Goal: Task Accomplishment & Management: Complete application form

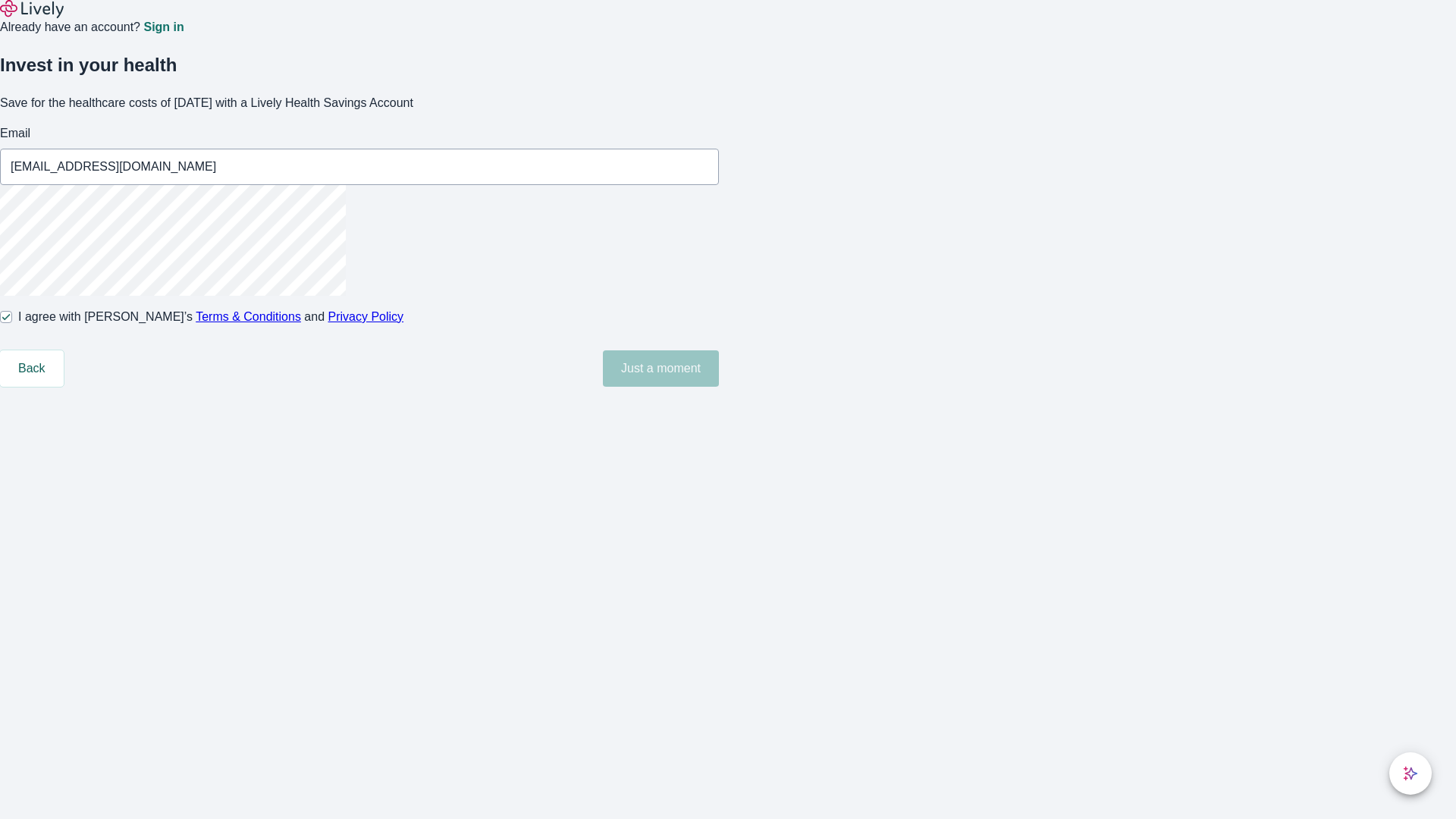
type input "[EMAIL_ADDRESS][DOMAIN_NAME]"
click at [12, 323] on input "I agree with Lively’s Terms & Conditions and Privacy Policy" at bounding box center [6, 317] width 12 height 12
checkbox input "false"
type input "[EMAIL_ADDRESS][DOMAIN_NAME]"
click at [12, 323] on input "I agree with Lively’s Terms & Conditions and Privacy Policy" at bounding box center [6, 317] width 12 height 12
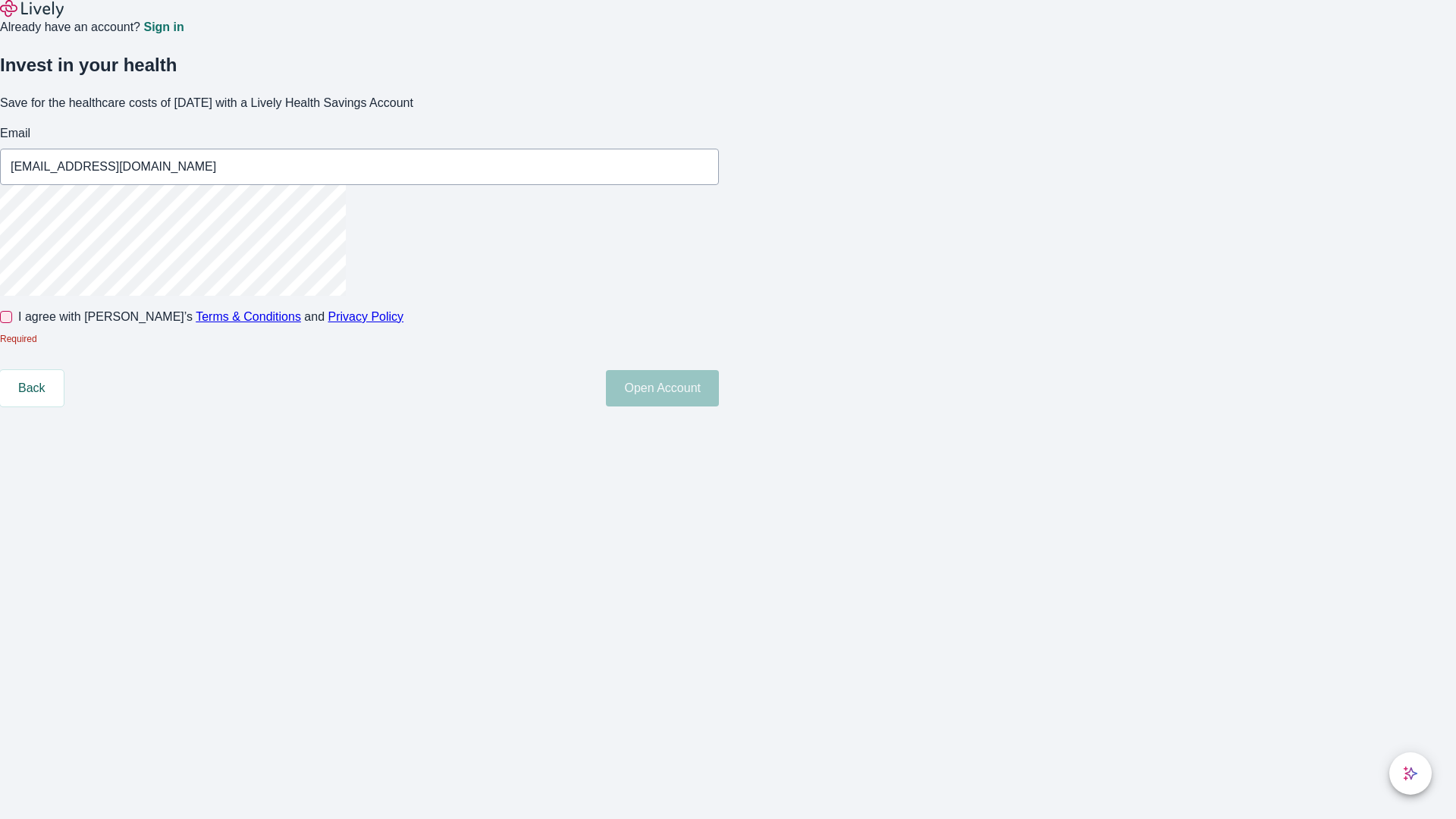
checkbox input "true"
click at [719, 387] on button "Open Account" at bounding box center [662, 368] width 113 height 36
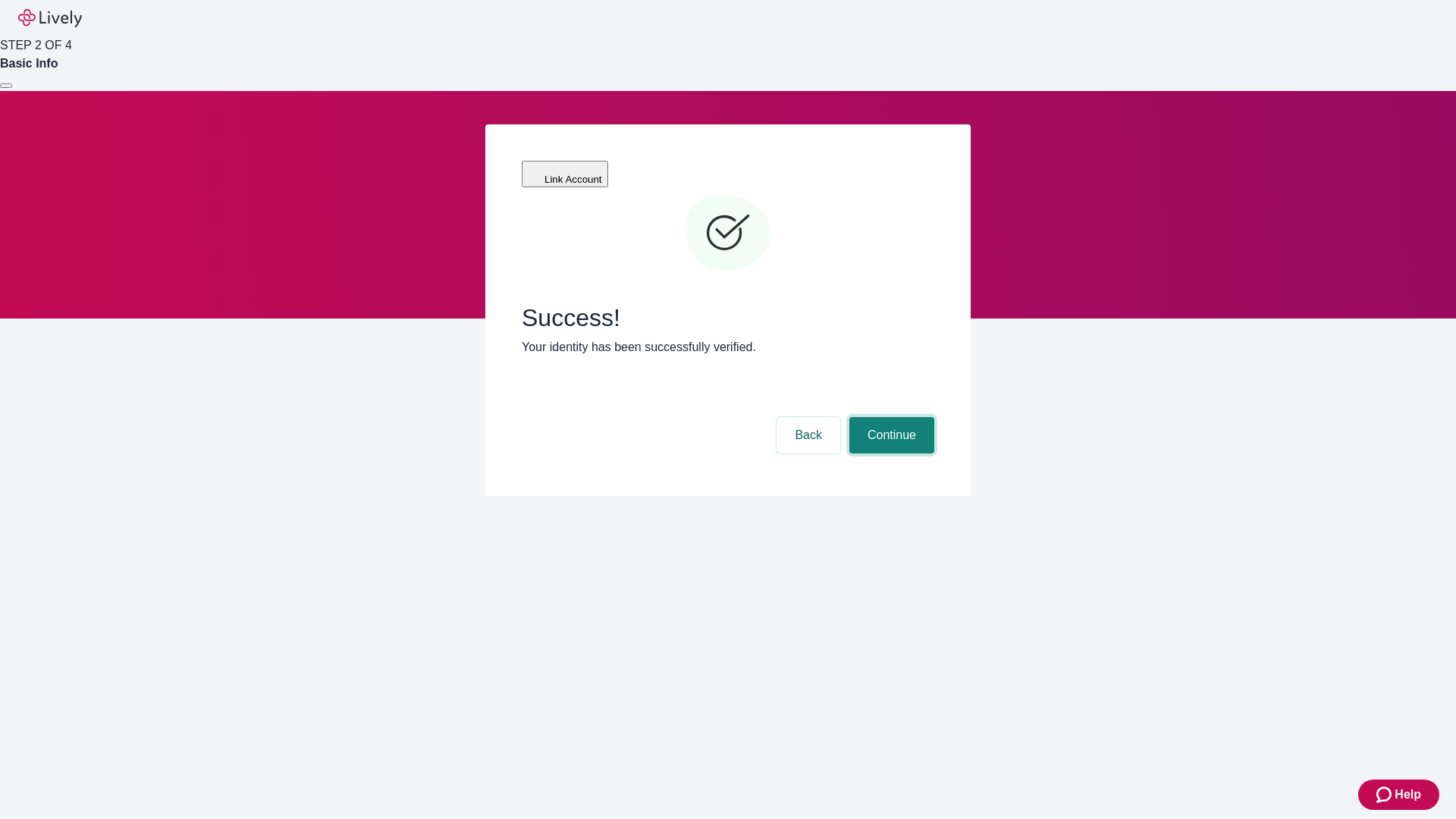
click at [889, 417] on button "Continue" at bounding box center [891, 435] width 85 height 36
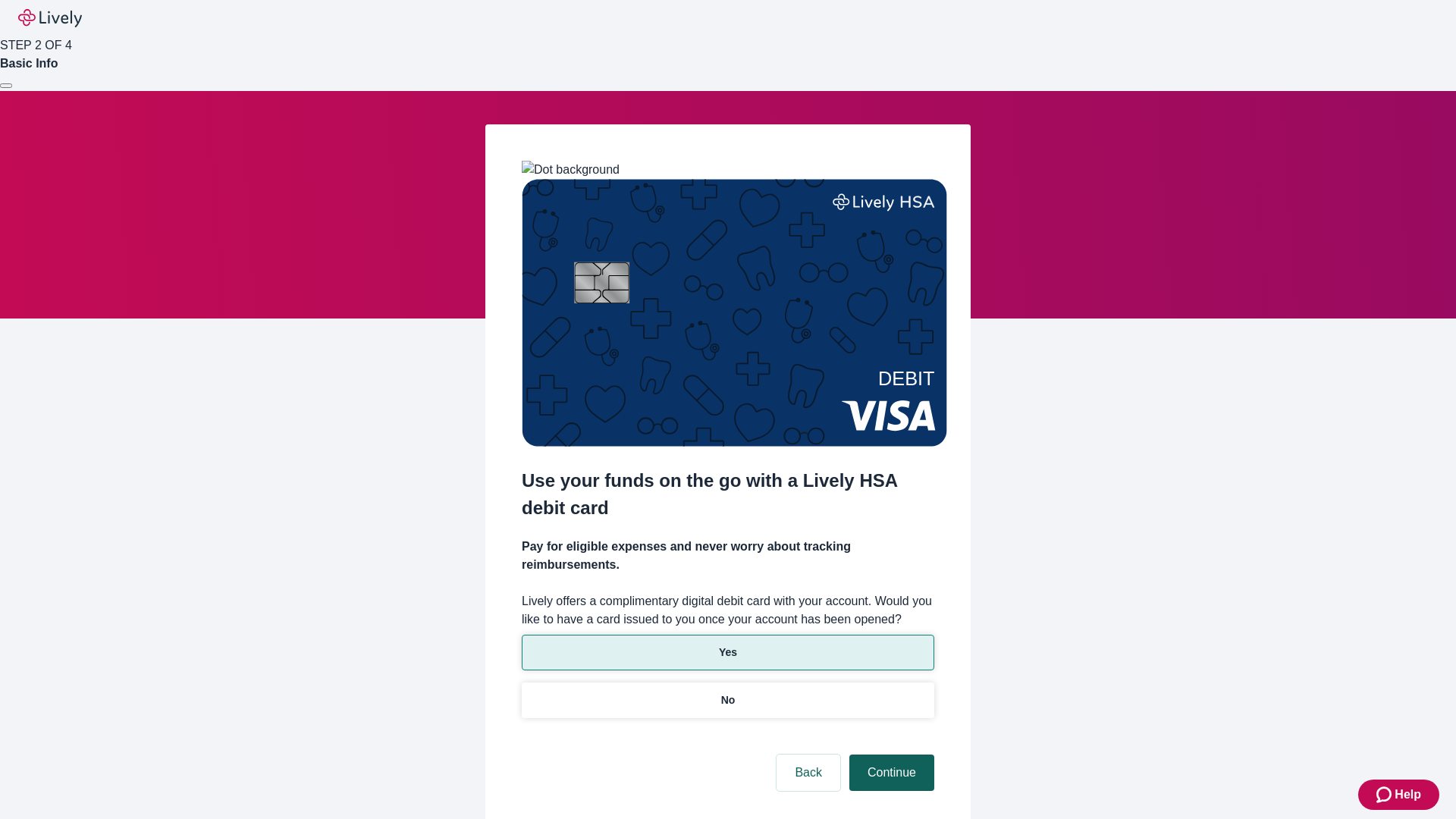
click at [727, 692] on p "No" at bounding box center [728, 700] width 14 height 16
click at [889, 755] on button "Continue" at bounding box center [891, 772] width 85 height 36
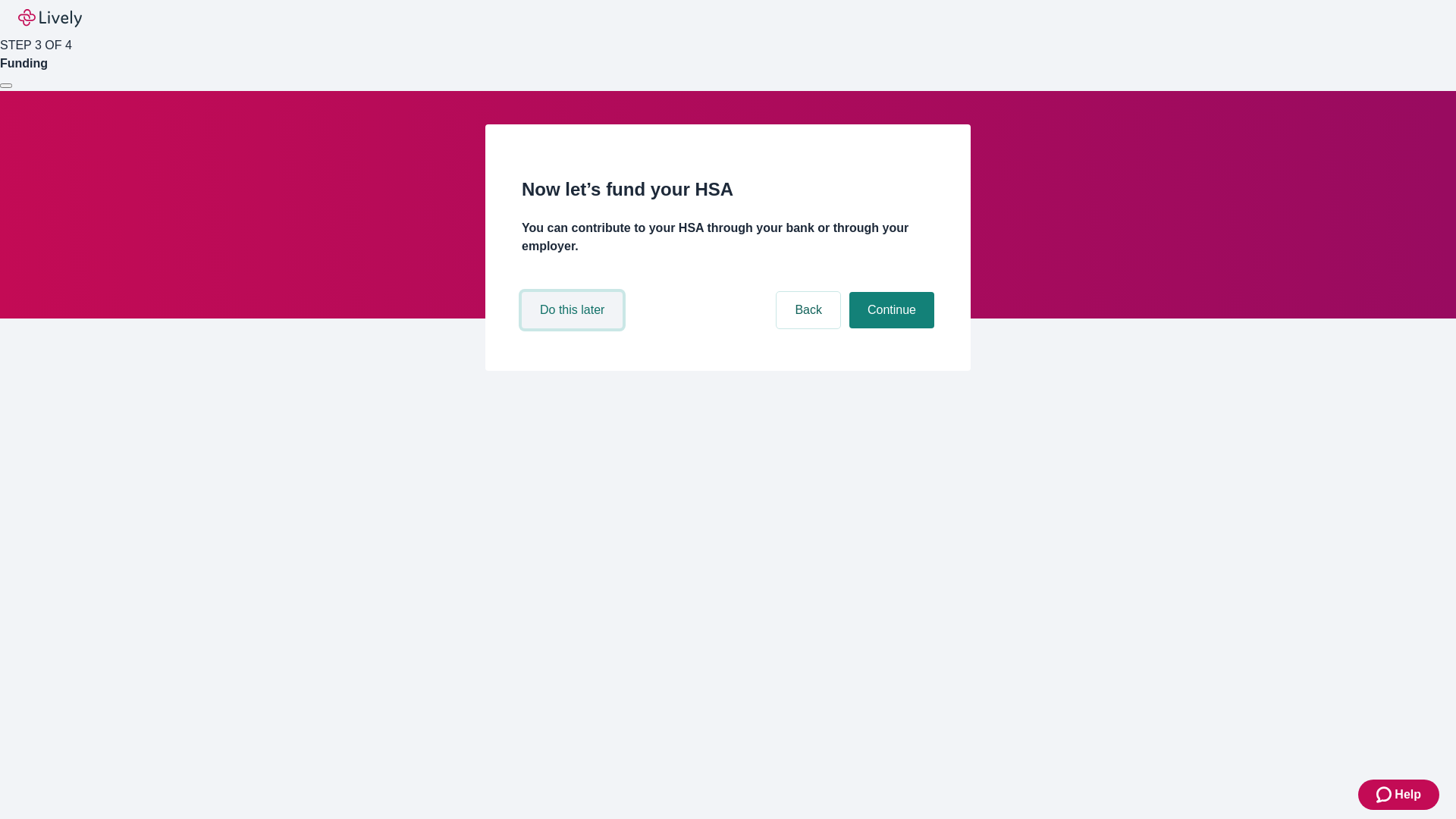
click at [574, 329] on button "Do this later" at bounding box center [572, 309] width 101 height 36
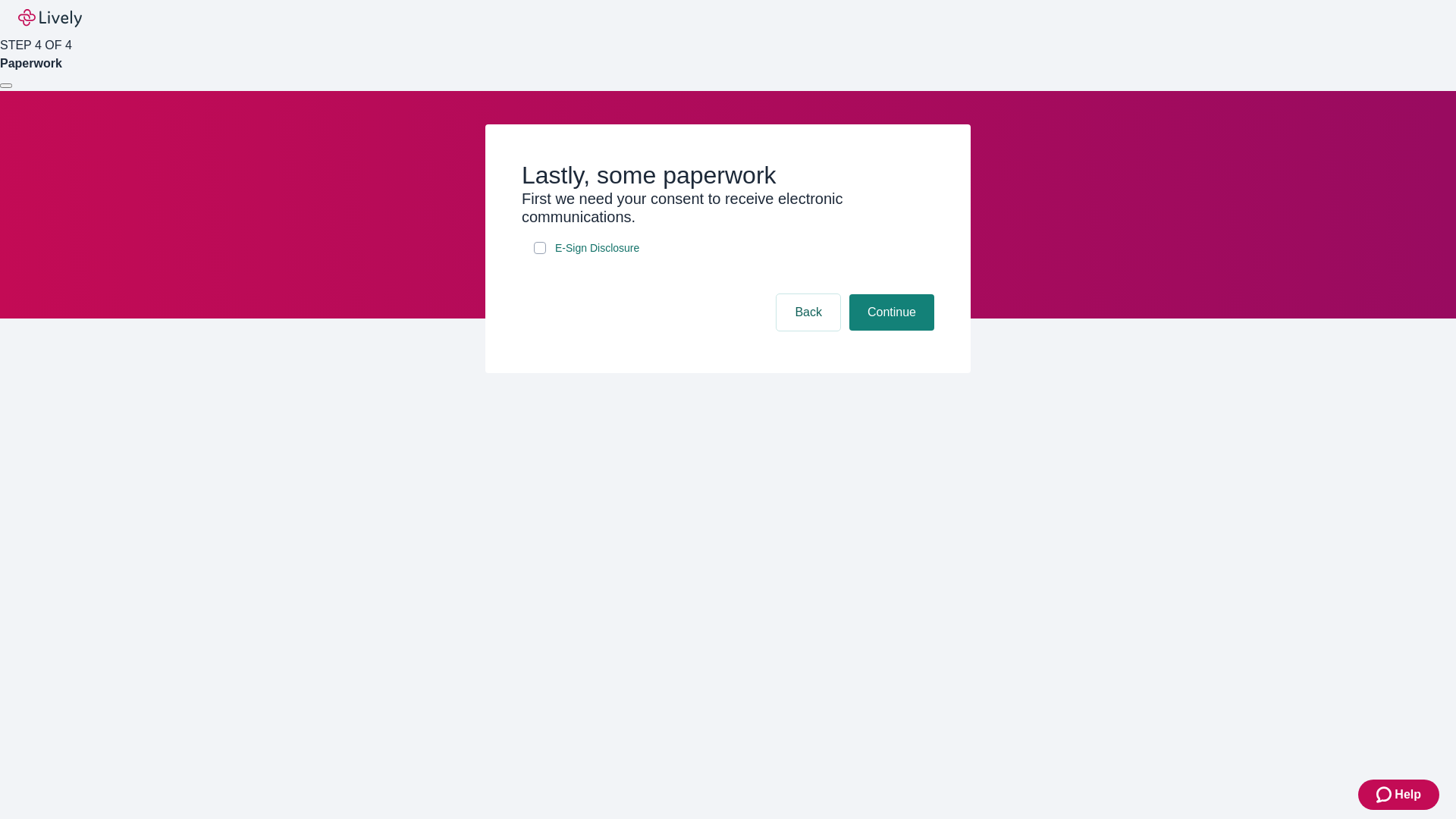
click at [540, 254] on input "E-Sign Disclosure" at bounding box center [540, 248] width 12 height 12
checkbox input "true"
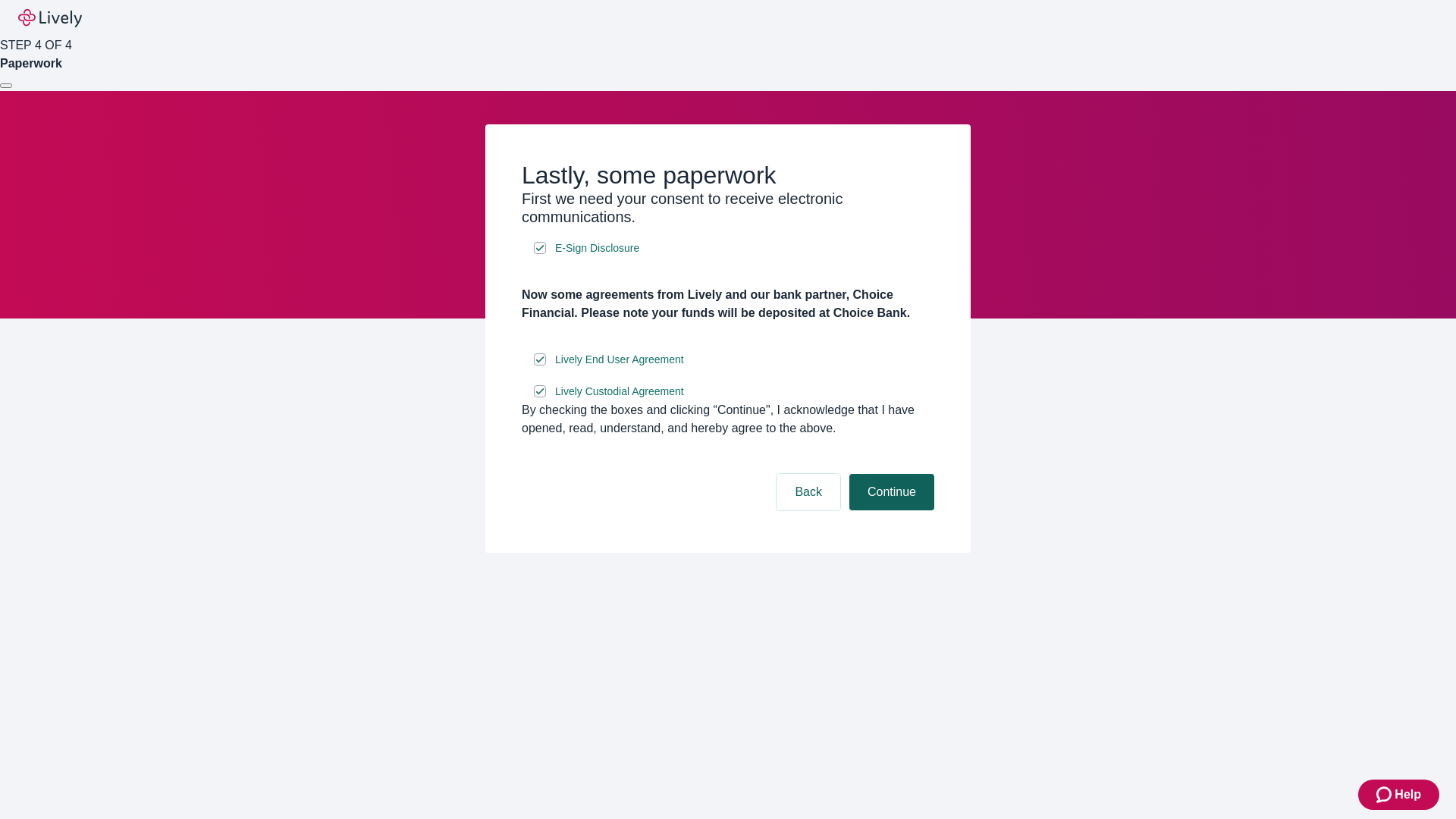
click at [889, 511] on button "Continue" at bounding box center [891, 491] width 85 height 36
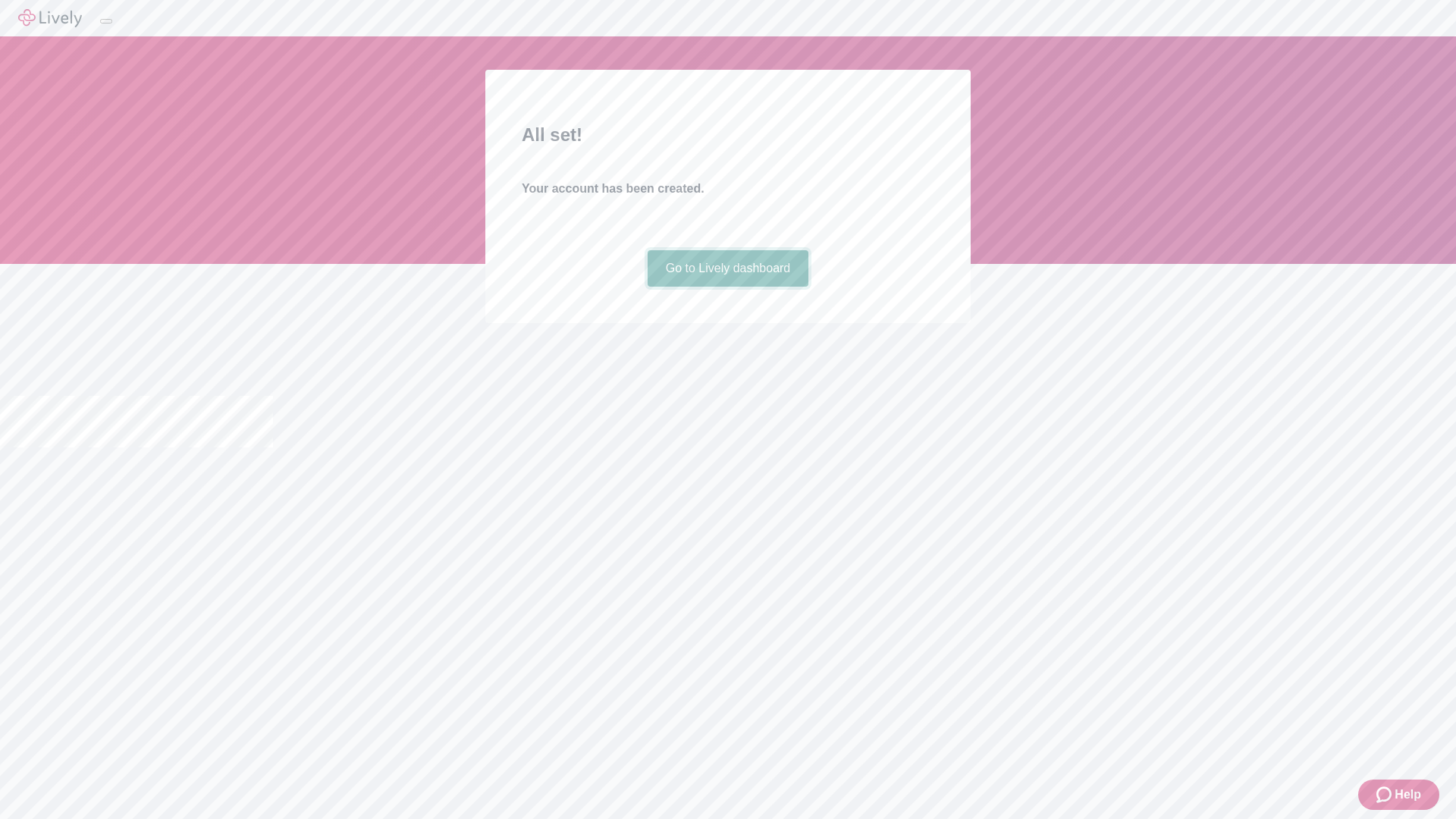
click at [727, 286] on link "Go to Lively dashboard" at bounding box center [728, 268] width 162 height 36
